Goal: Communication & Community: Participate in discussion

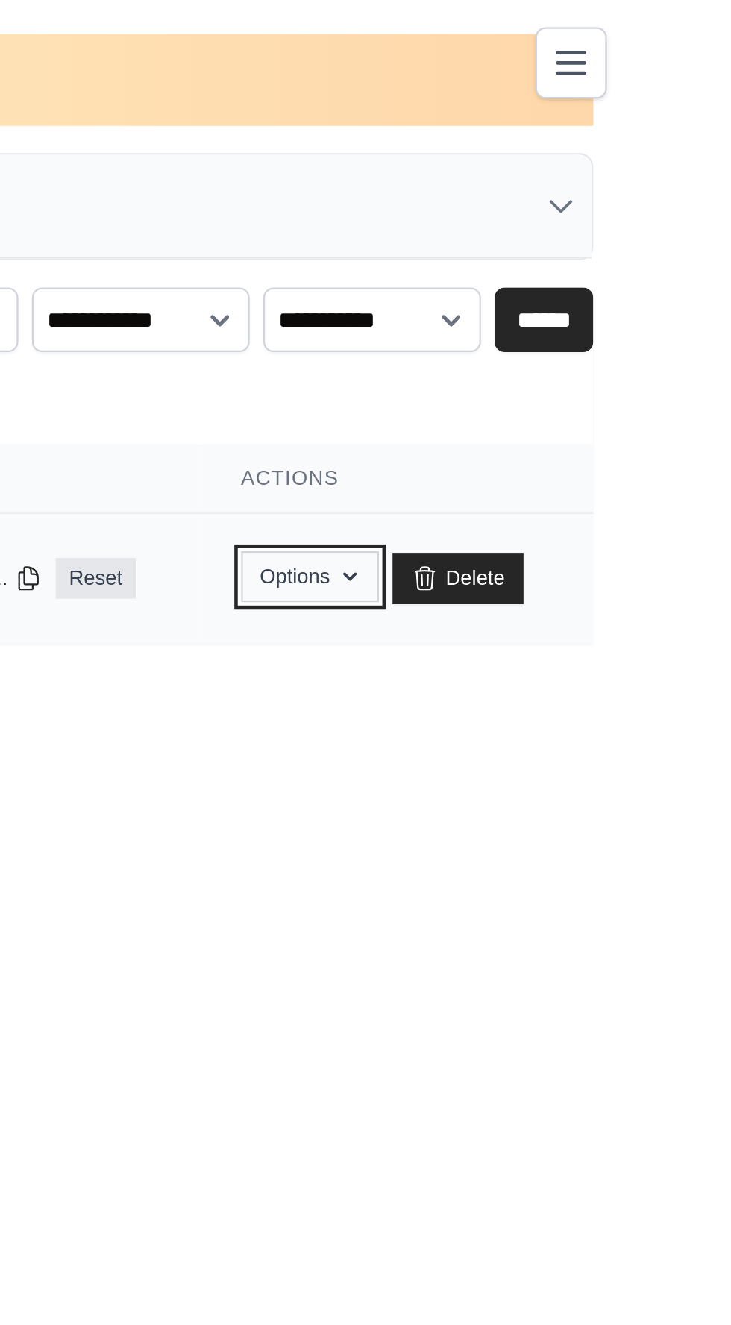
click at [619, 251] on button "Options" at bounding box center [589, 253] width 60 height 22
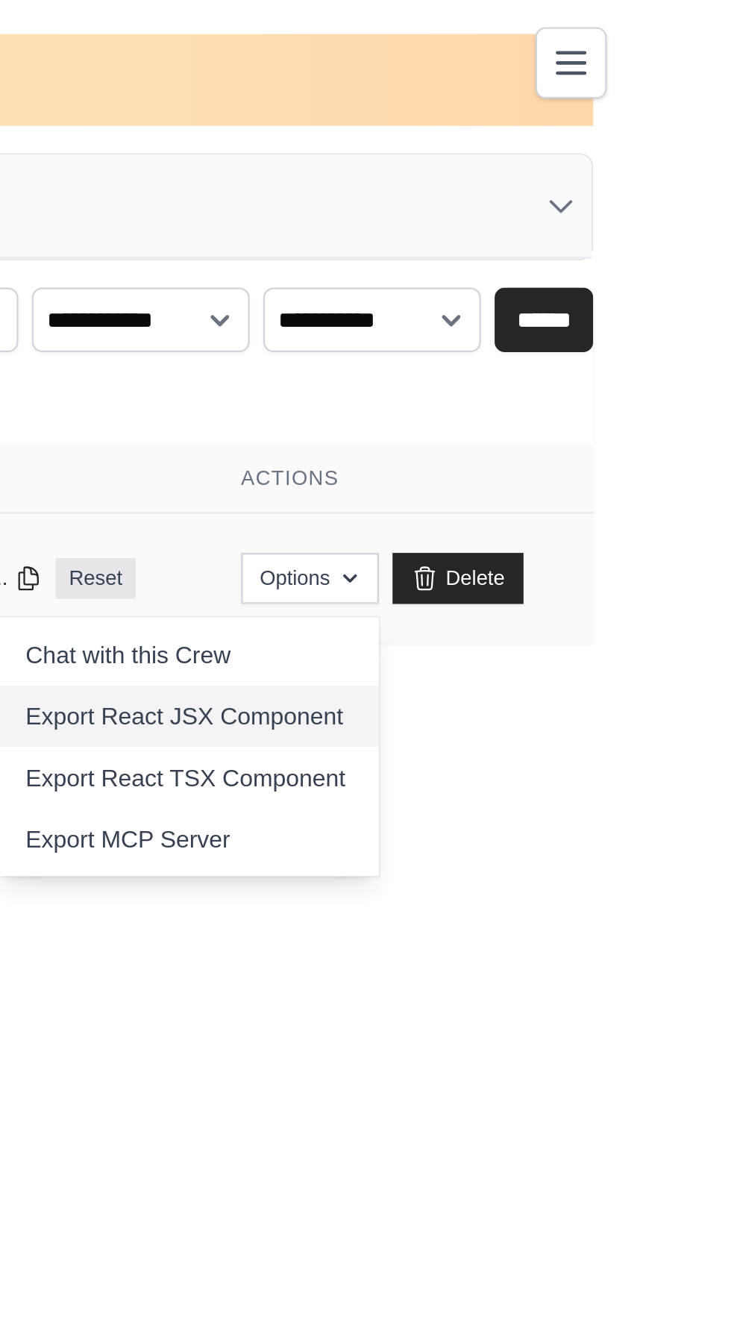
click at [619, 316] on link "Export React JSX Component" at bounding box center [535, 314] width 167 height 27
click at [619, 312] on link "Export React JSX Component" at bounding box center [535, 314] width 167 height 27
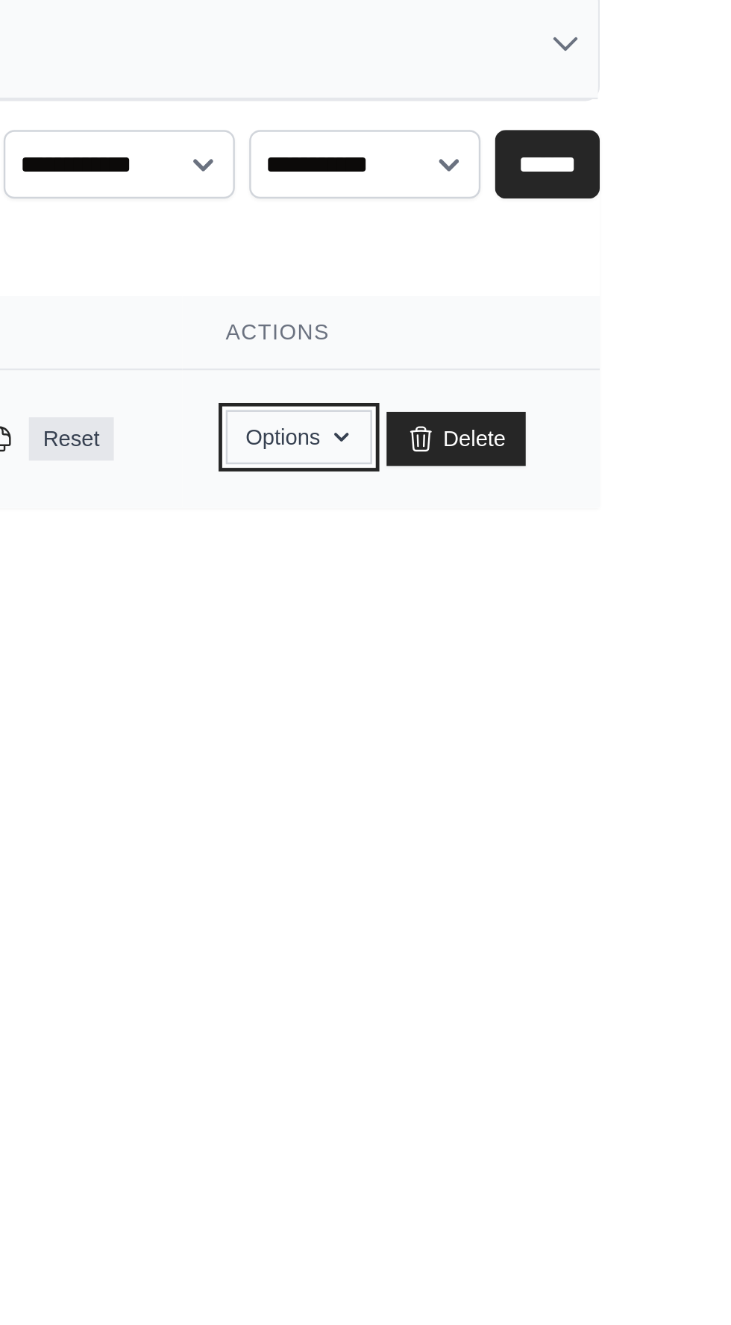
click at [619, 258] on button "Options" at bounding box center [589, 253] width 60 height 22
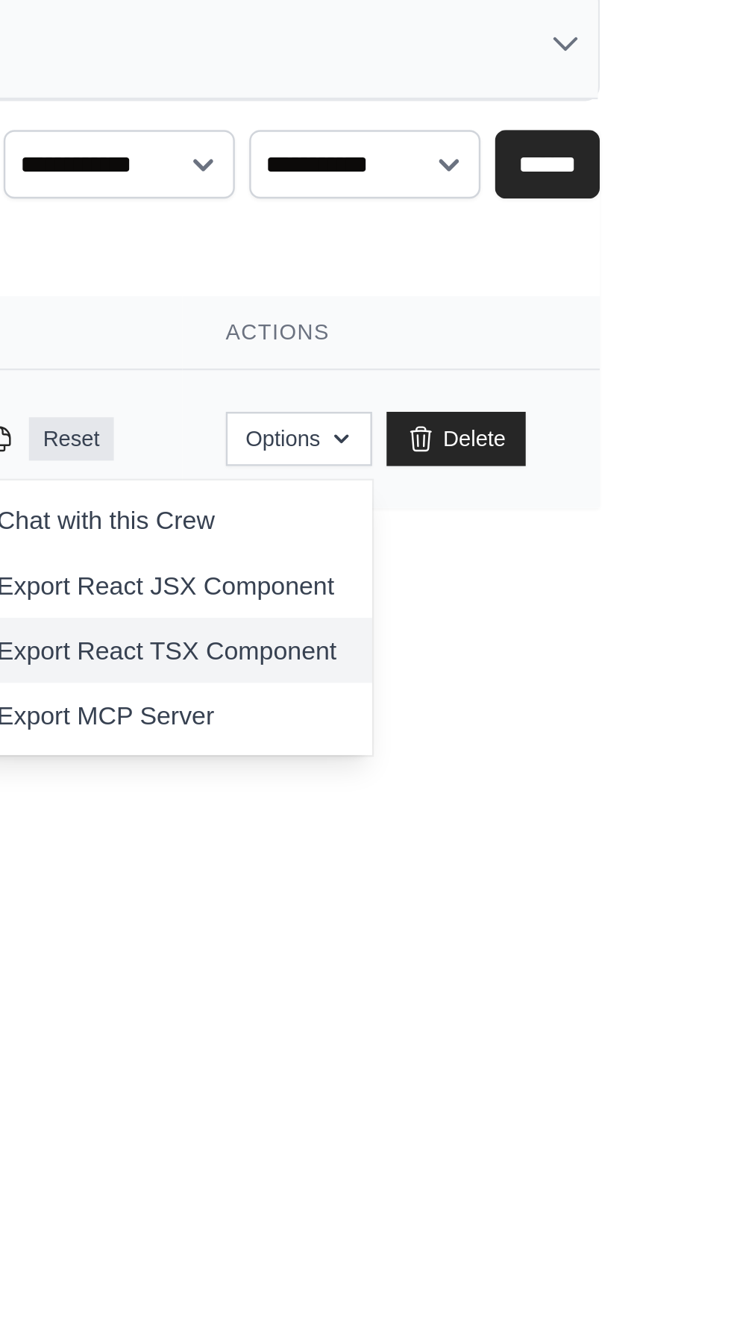
click at [619, 344] on link "Export React TSX Component" at bounding box center [535, 340] width 167 height 27
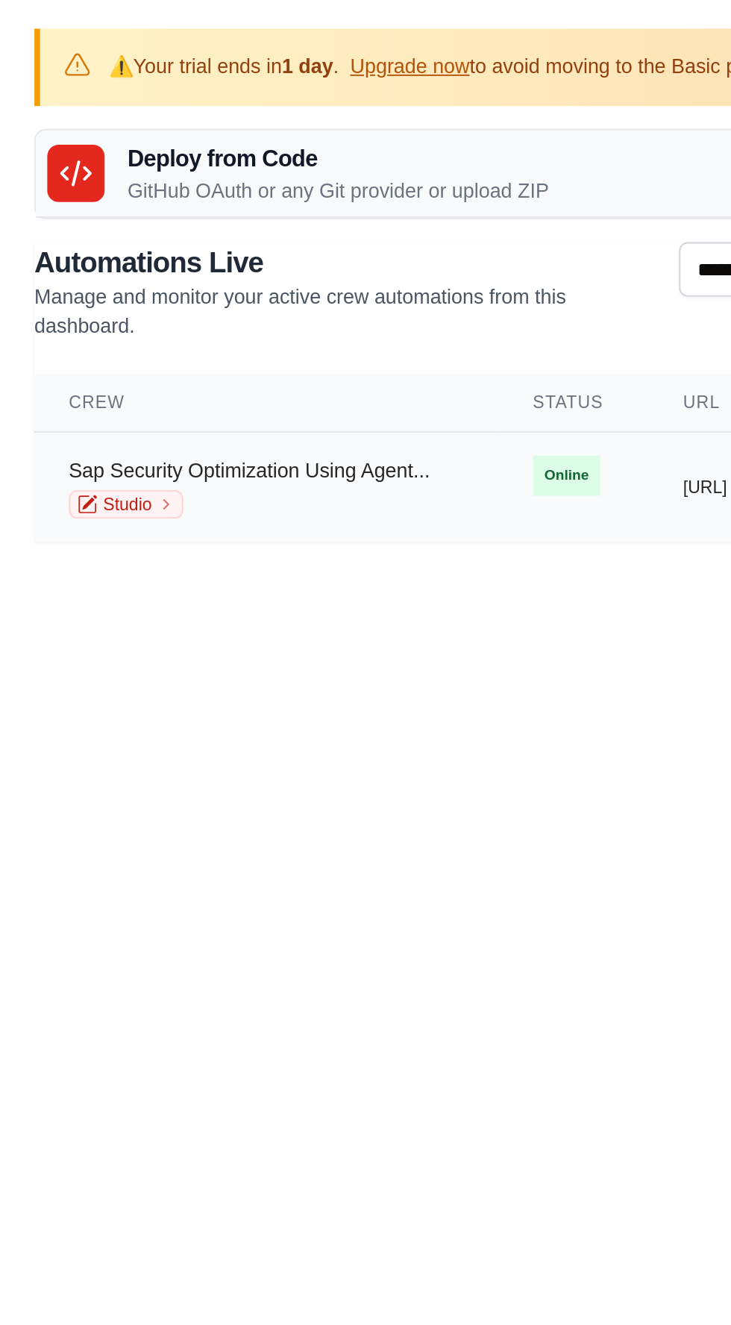
click at [197, 248] on link "Sap Security Optimization Using Agent..." at bounding box center [130, 245] width 188 height 12
click at [204, 239] on link "Sap Security Optimization Using Agent..." at bounding box center [130, 245] width 188 height 12
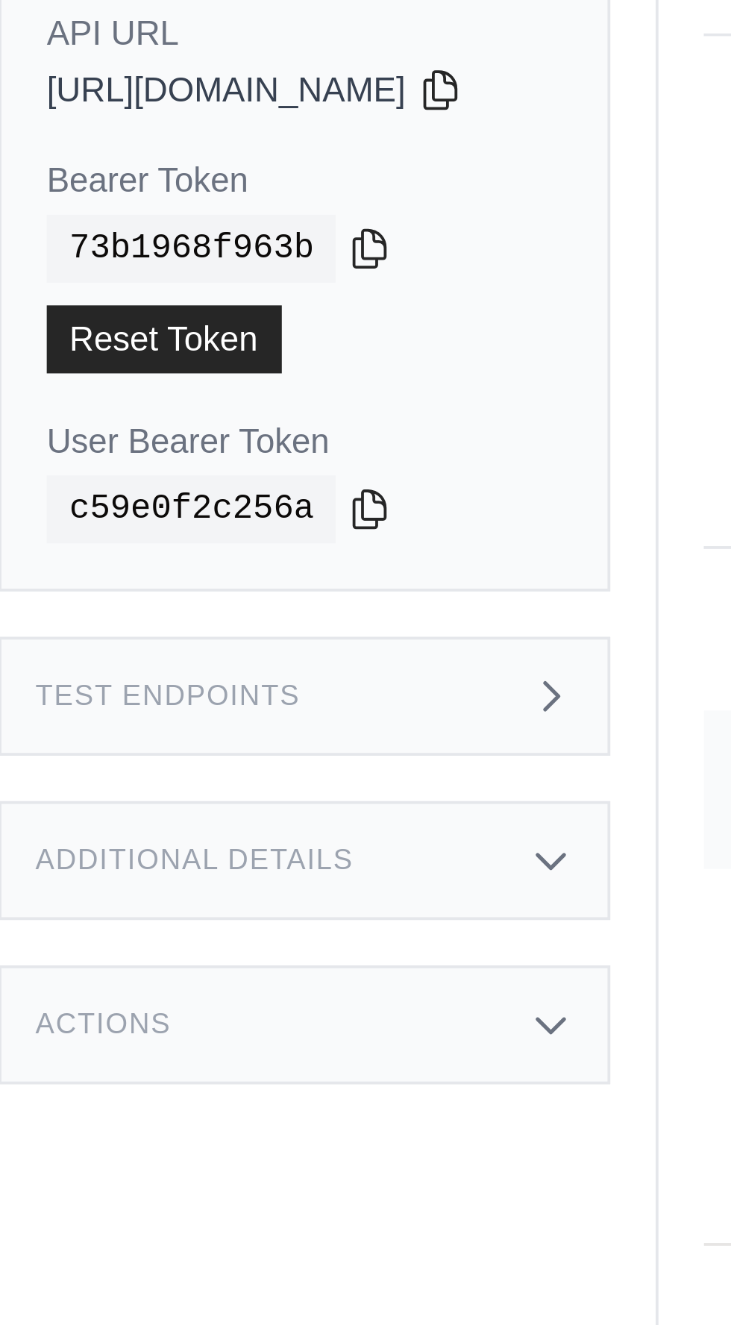
click at [166, 348] on icon at bounding box center [164, 347] width 4 height 7
click at [175, 382] on div "Additional Details" at bounding box center [98, 390] width 161 height 31
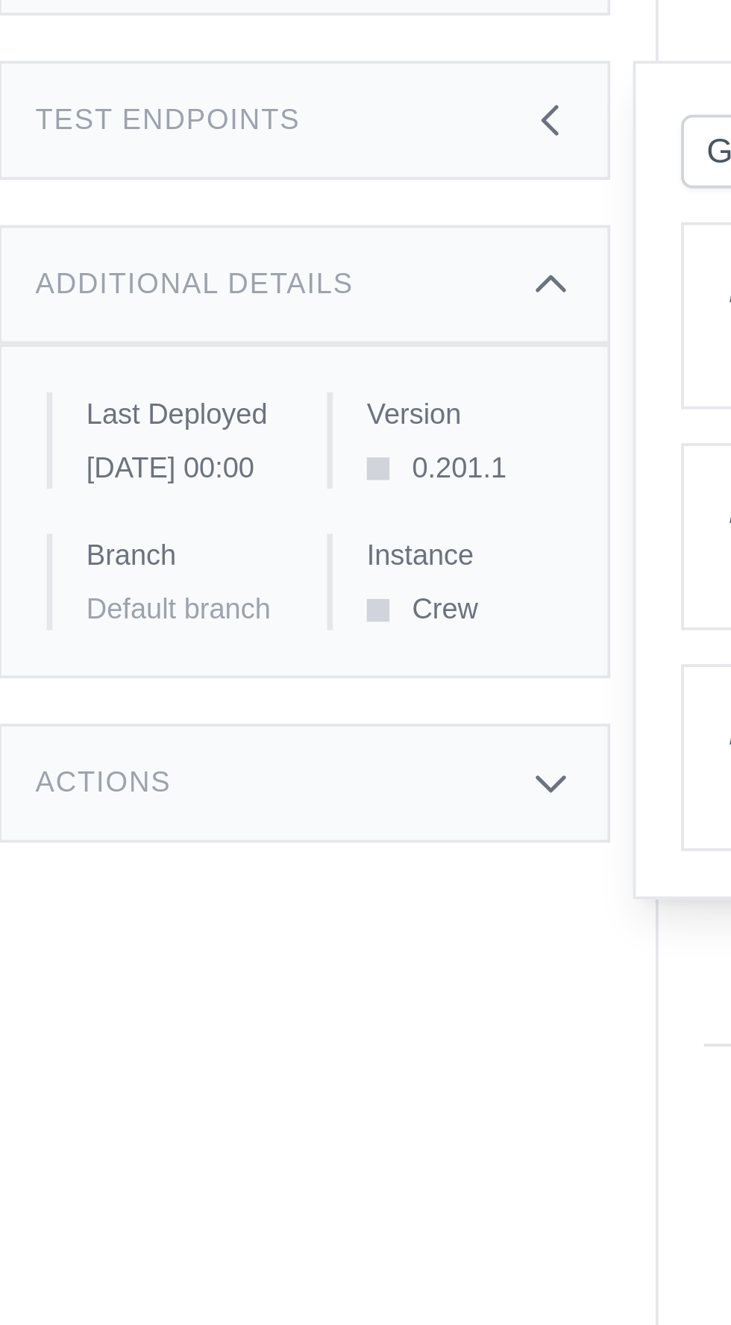
click at [169, 528] on icon at bounding box center [163, 522] width 12 height 12
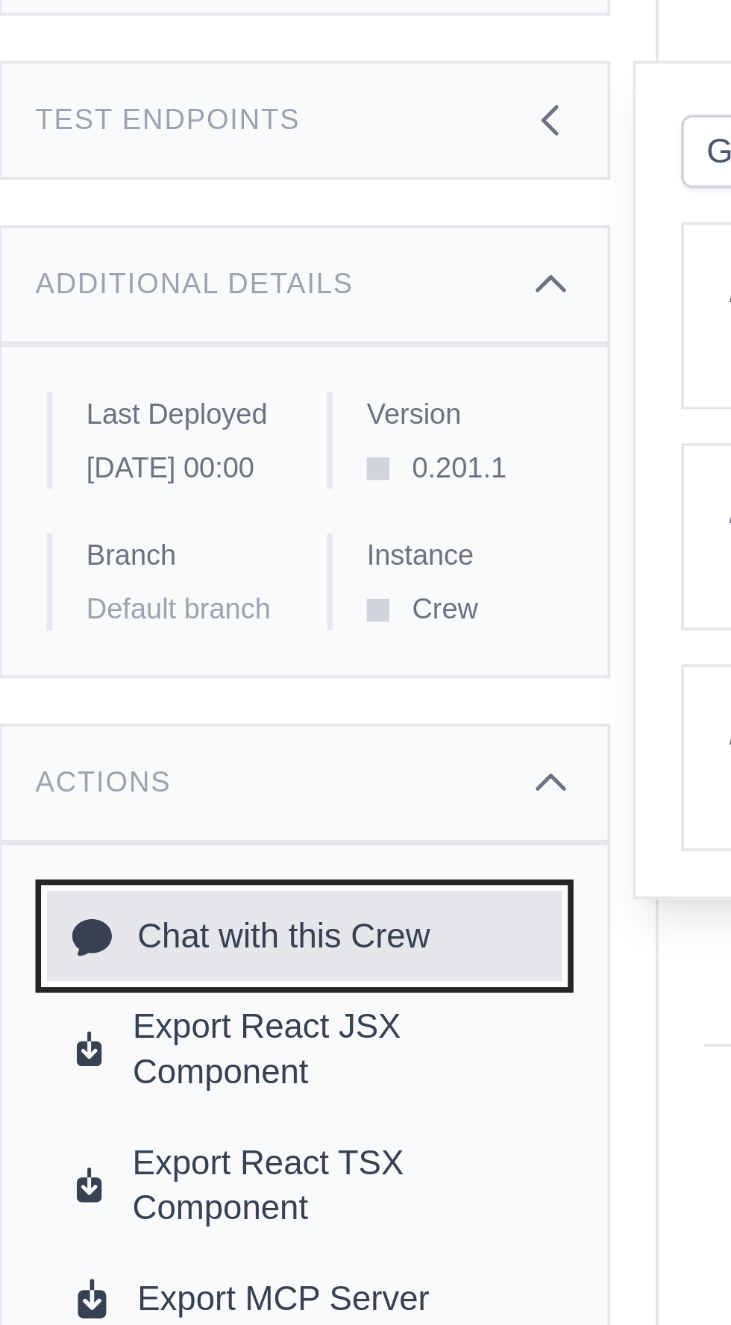
click at [116, 569] on link "Chat with this Crew" at bounding box center [99, 563] width 136 height 24
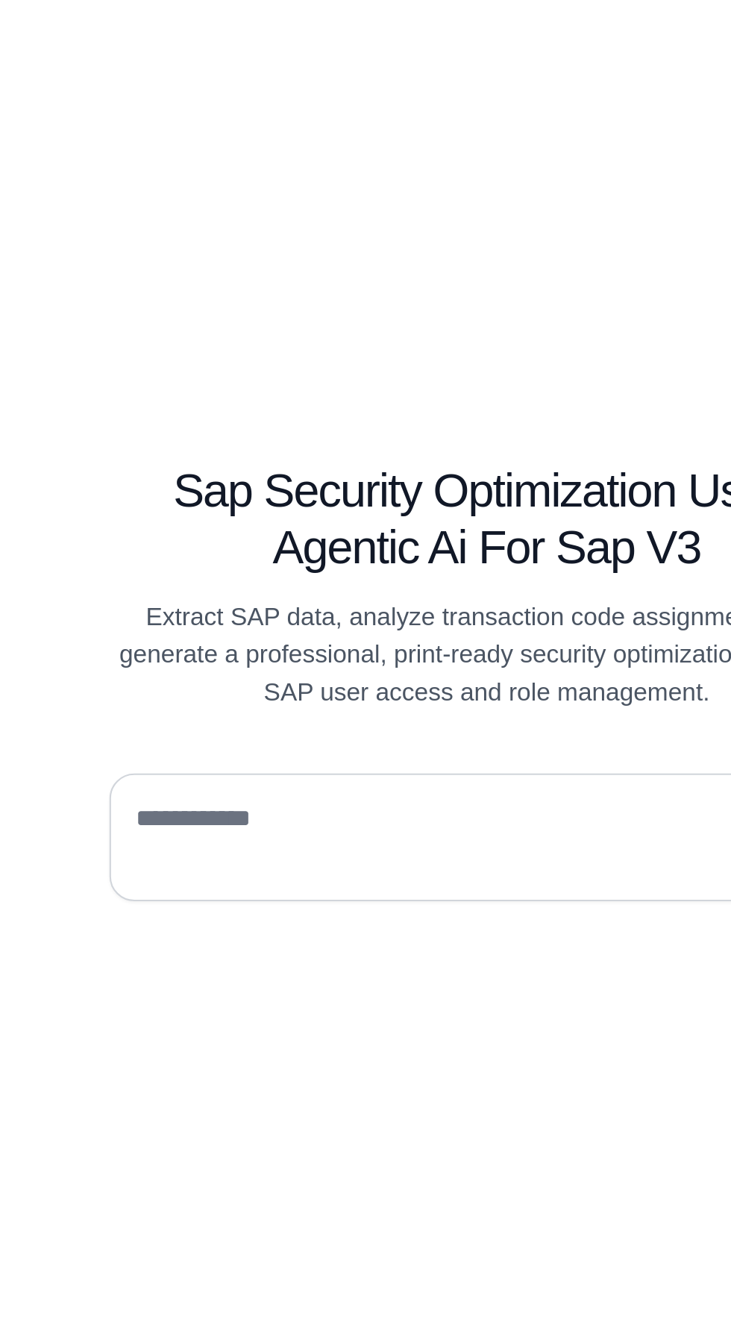
scroll to position [9, 0]
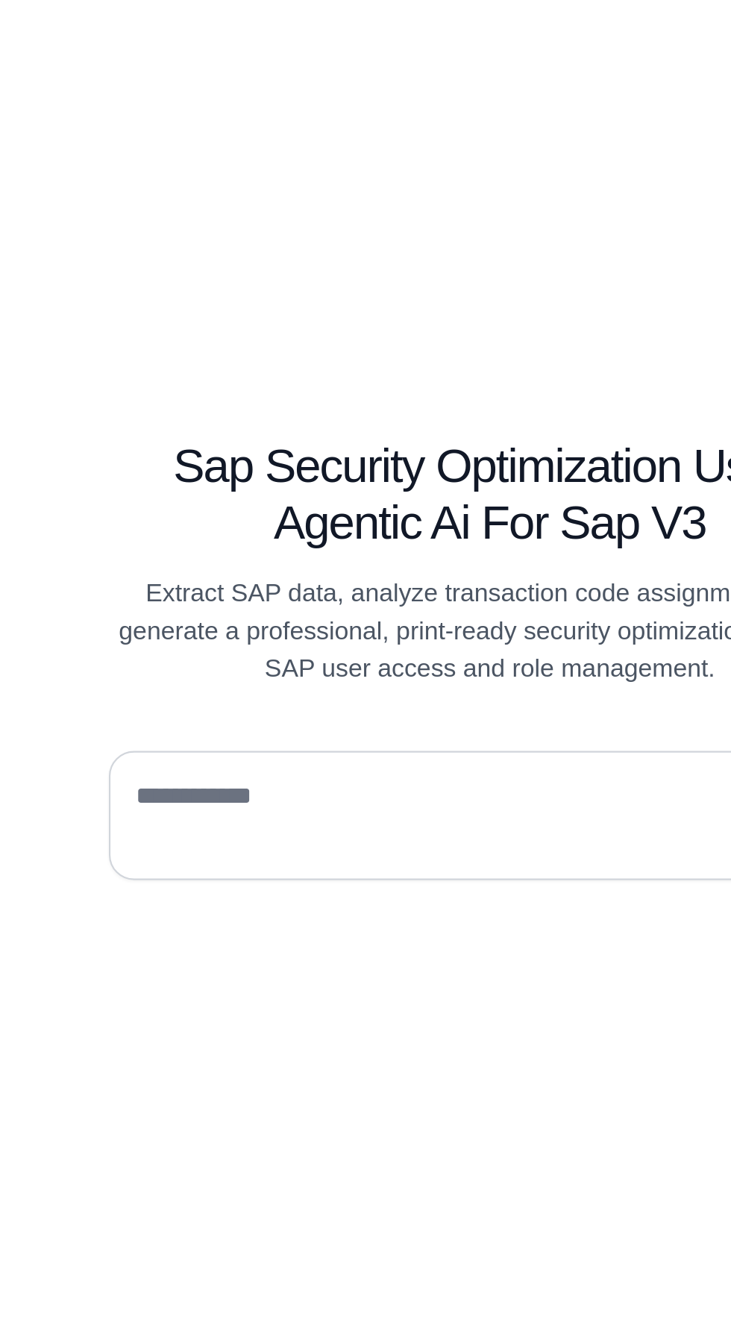
click at [436, 775] on textarea at bounding box center [456, 754] width 333 height 42
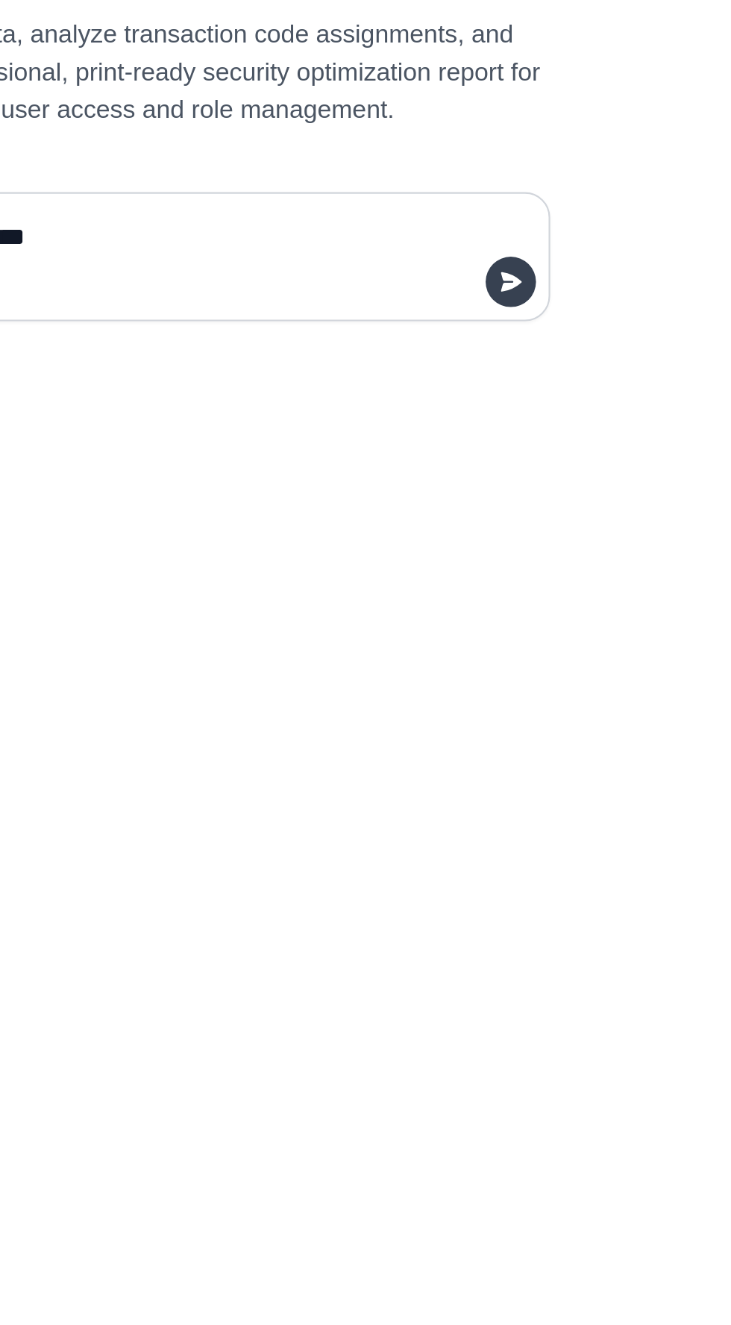
type textarea "**********"
click at [631, 778] on button "submit" at bounding box center [623, 766] width 24 height 24
